Goal: Navigation & Orientation: Go to known website

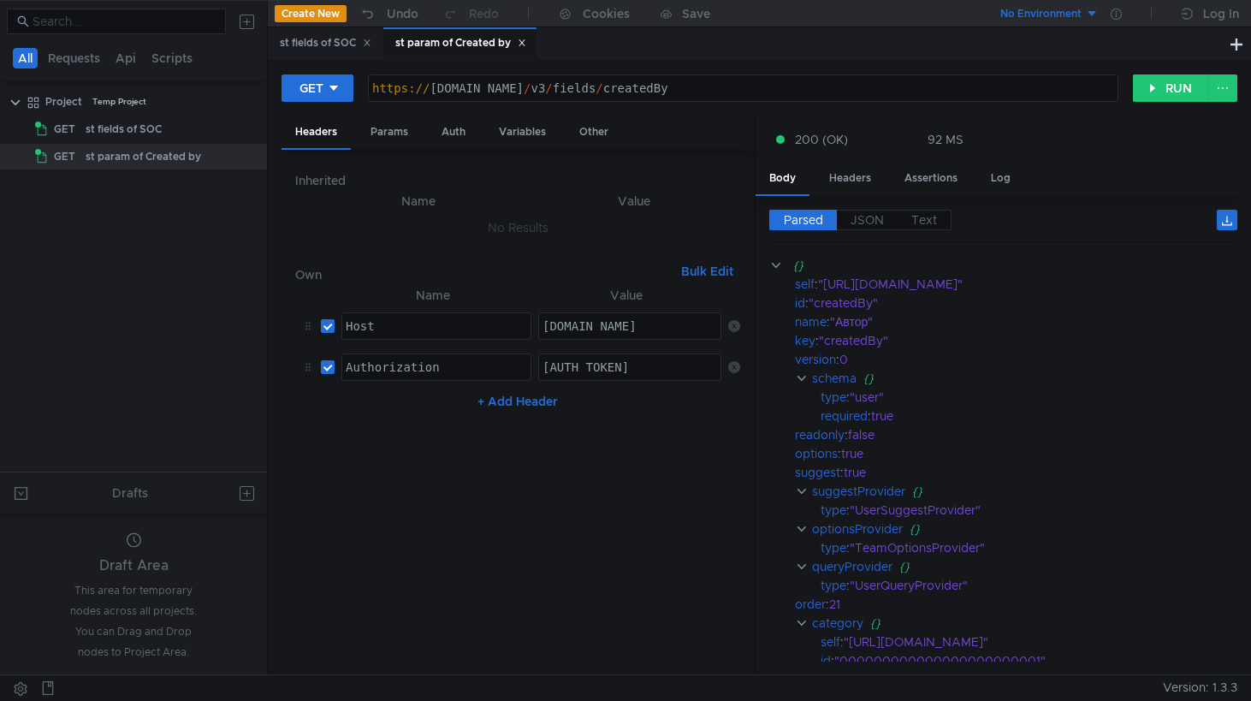
scroll to position [94, 0]
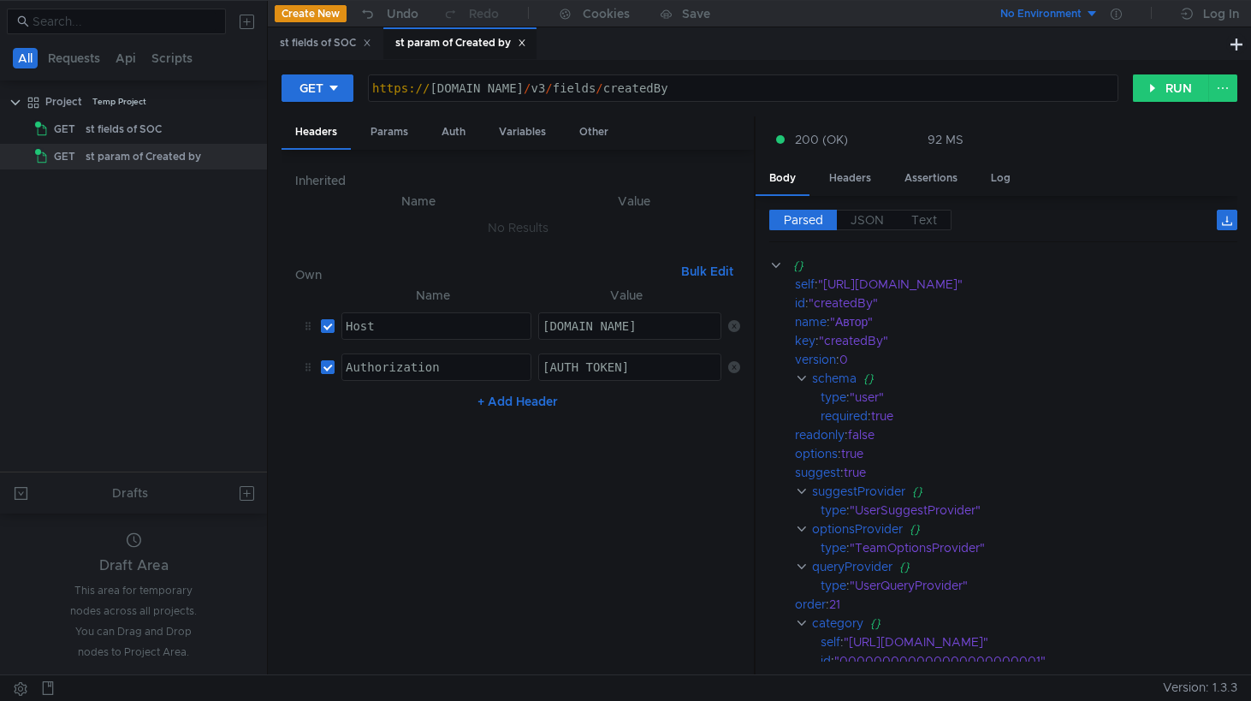
scroll to position [94, 0]
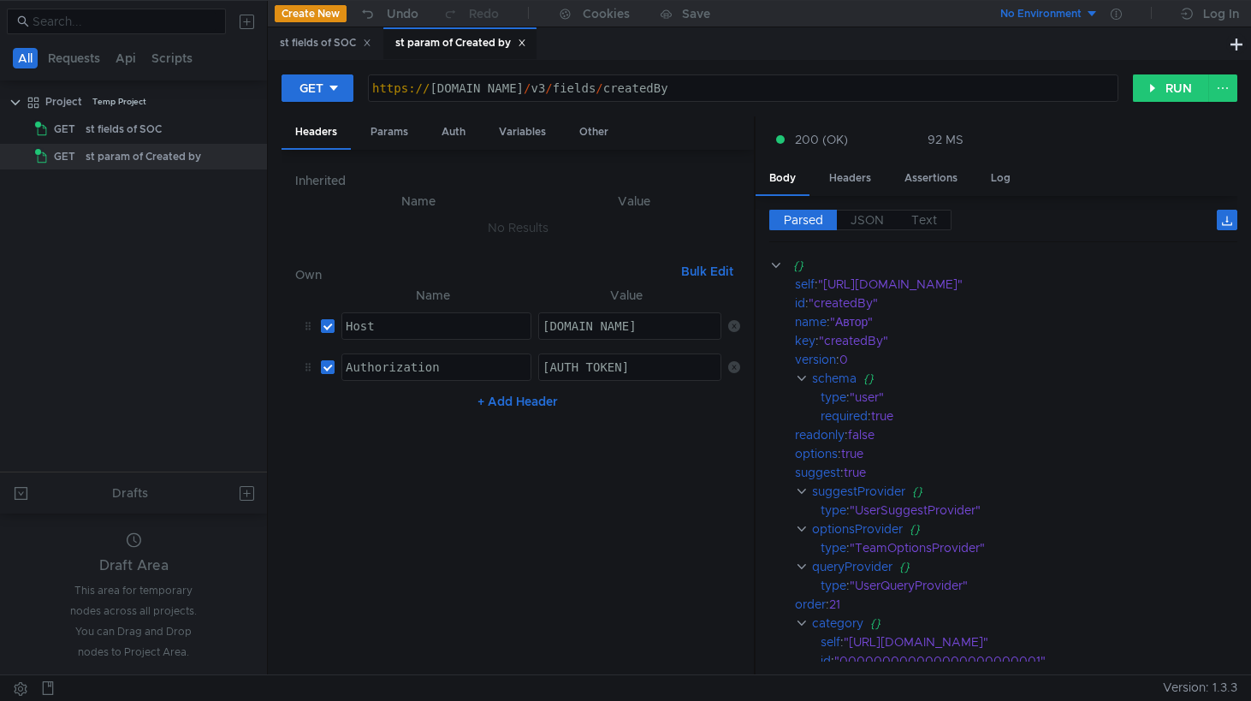
scroll to position [94, 0]
